Goal: Information Seeking & Learning: Learn about a topic

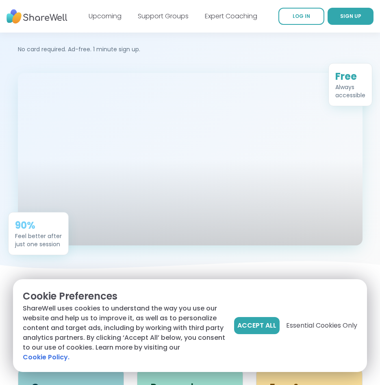
scroll to position [81, 0]
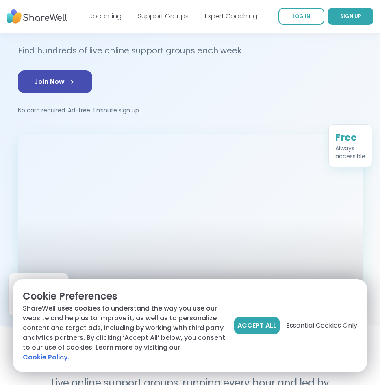
click at [96, 18] on link "Upcoming" at bounding box center [105, 15] width 33 height 9
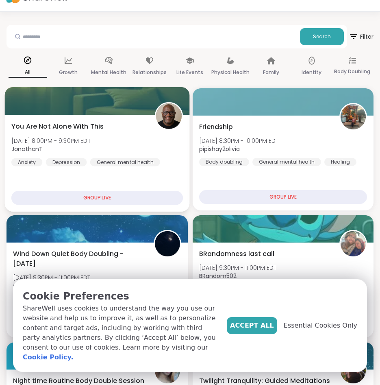
scroll to position [41, 0]
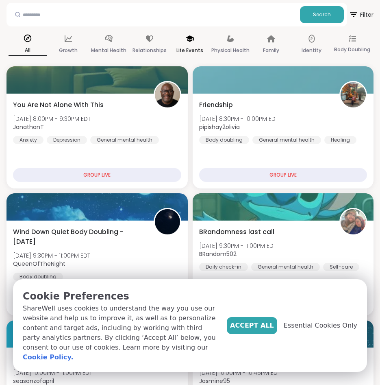
click at [206, 46] on div "Life Events" at bounding box center [190, 45] width 39 height 30
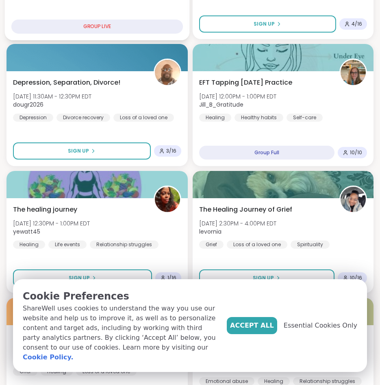
scroll to position [203, 0]
